Goal: Find specific page/section: Find specific page/section

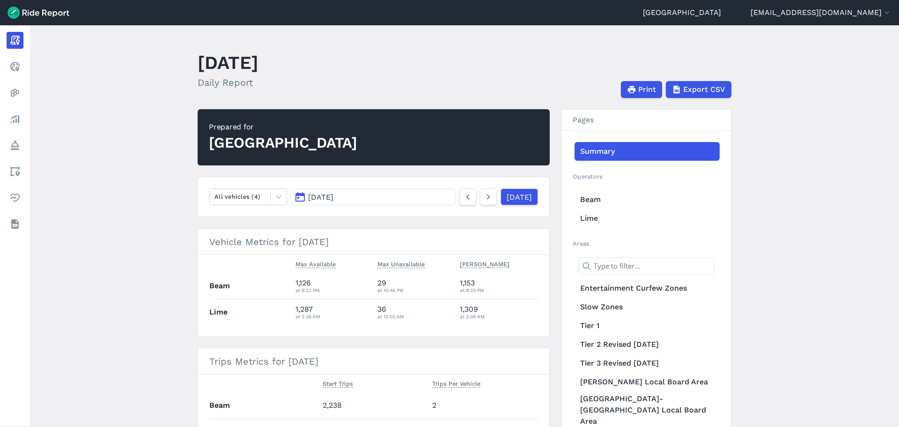
click at [333, 200] on span "[DATE]" at bounding box center [320, 196] width 25 height 9
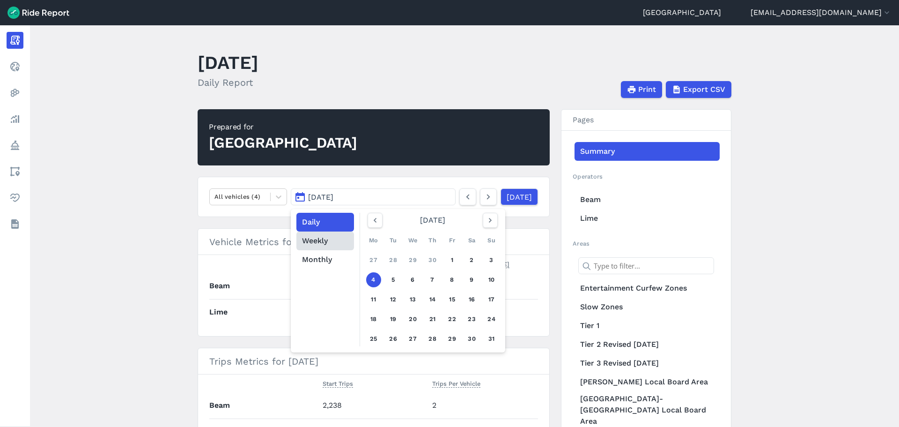
click at [328, 243] on button "Weekly" at bounding box center [325, 240] width 58 height 19
click at [494, 227] on button "button" at bounding box center [490, 220] width 15 height 15
click at [492, 225] on button "button" at bounding box center [490, 220] width 15 height 15
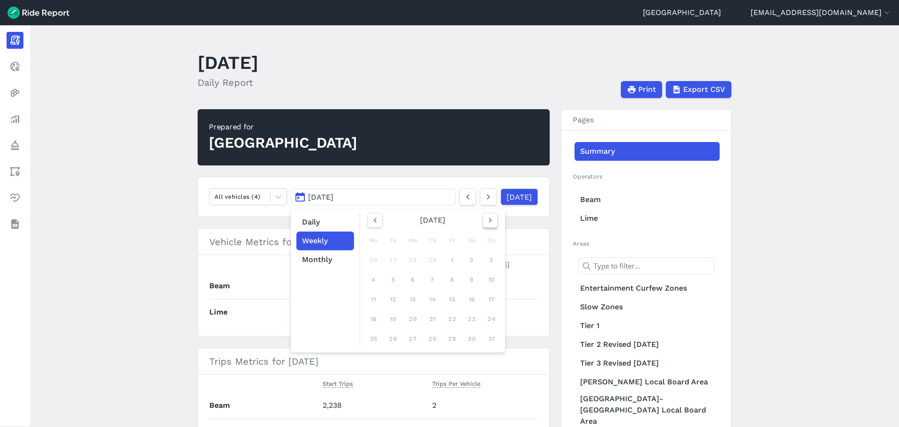
click at [492, 225] on button "button" at bounding box center [490, 220] width 15 height 15
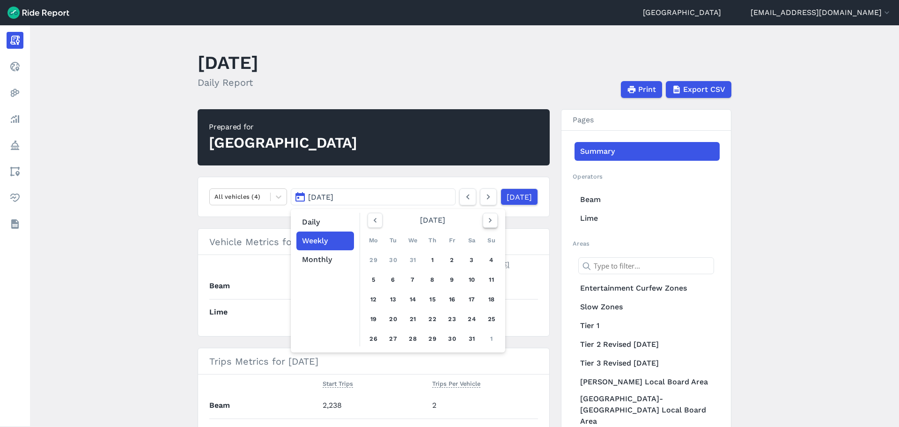
click at [492, 225] on button "button" at bounding box center [490, 220] width 15 height 15
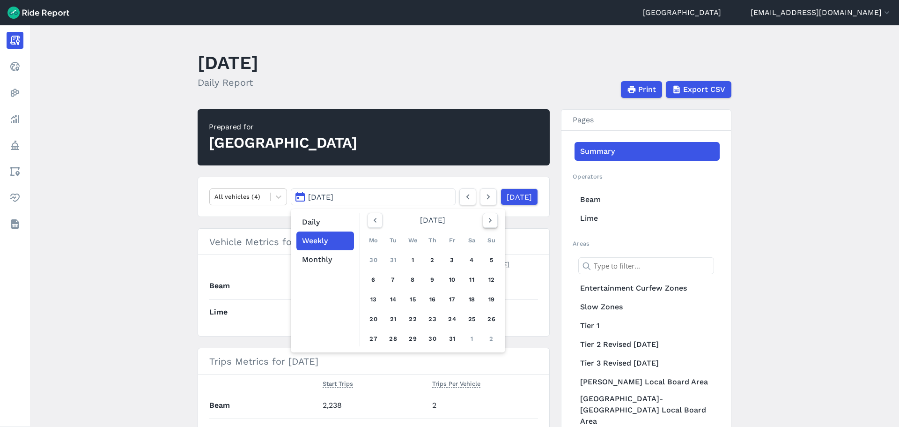
click at [492, 225] on button "button" at bounding box center [490, 220] width 15 height 15
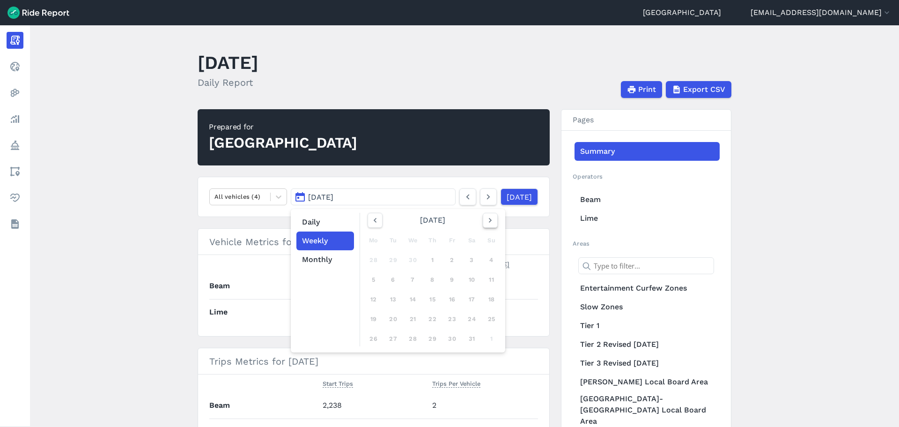
click at [492, 225] on button "button" at bounding box center [490, 220] width 15 height 15
click at [439, 300] on link "11 12 13 14 15 16 17" at bounding box center [432, 299] width 133 height 15
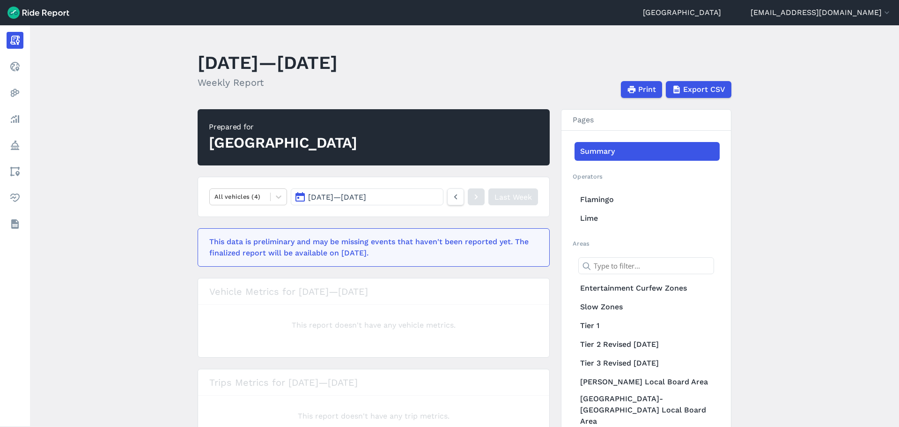
click at [184, 285] on main "[DATE]—[DATE] Weekly Report Print Export CSV Prepared for Auckland All vehicles…" at bounding box center [464, 225] width 869 height 401
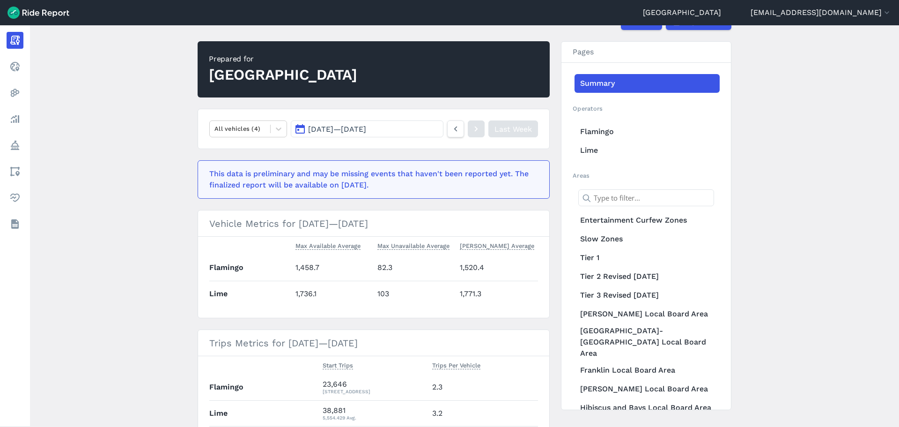
scroll to position [138, 0]
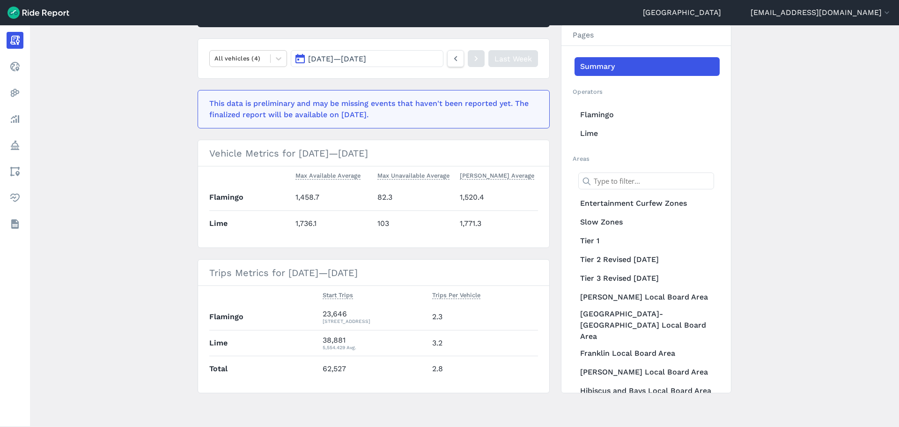
click at [158, 275] on main "[DATE]—[DATE] Weekly Report Print Export CSV Prepared for Auckland All vehicles…" at bounding box center [464, 225] width 869 height 401
click at [141, 105] on main "[DATE]—[DATE] Weekly Report Print Export CSV Prepared for Auckland All vehicles…" at bounding box center [464, 225] width 869 height 401
click at [128, 254] on main "[DATE]—[DATE] Weekly Report Print Export CSV Prepared for Auckland All vehicles…" at bounding box center [464, 225] width 869 height 401
